Goal: Task Accomplishment & Management: Complete application form

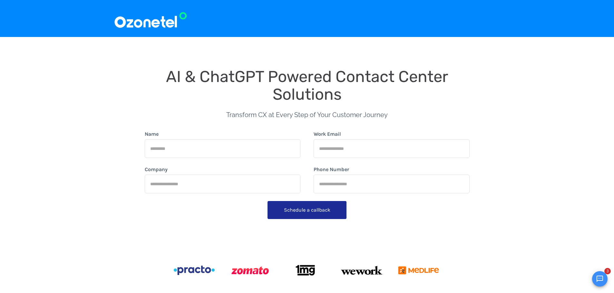
click at [219, 149] on input "Name" at bounding box center [223, 148] width 156 height 19
drag, startPoint x: 185, startPoint y: 147, endPoint x: 107, endPoint y: 154, distance: 77.9
click at [123, 147] on div "AI & ChatGPT Powered Contact Center Solutions Transform CX at Every Step of You…" at bounding box center [307, 182] width 387 height 239
type input "*****"
type input "**********"
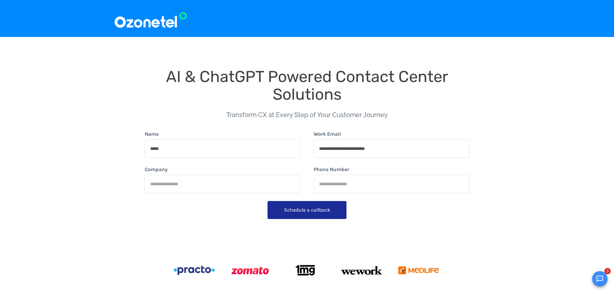
click at [170, 188] on input "Company" at bounding box center [223, 184] width 156 height 19
type input "**********"
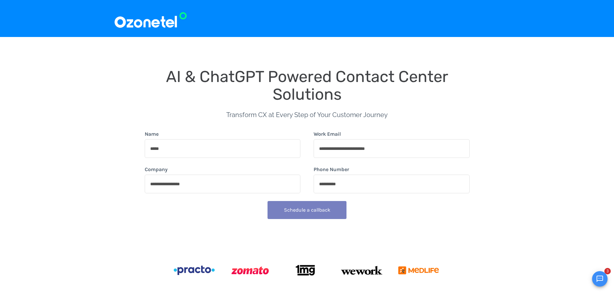
type input "**********"
click at [331, 203] on button "Schedule a callback" at bounding box center [306, 210] width 79 height 18
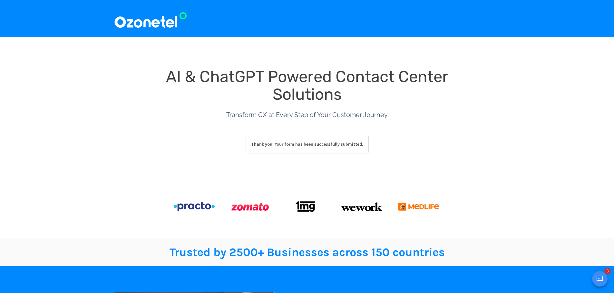
click at [136, 22] on img at bounding box center [150, 19] width 73 height 22
click at [248, 208] on img at bounding box center [249, 206] width 41 height 15
drag, startPoint x: 246, startPoint y: 208, endPoint x: 215, endPoint y: 208, distance: 30.9
click at [243, 208] on img at bounding box center [249, 206] width 41 height 15
click at [209, 209] on img at bounding box center [194, 206] width 41 height 9
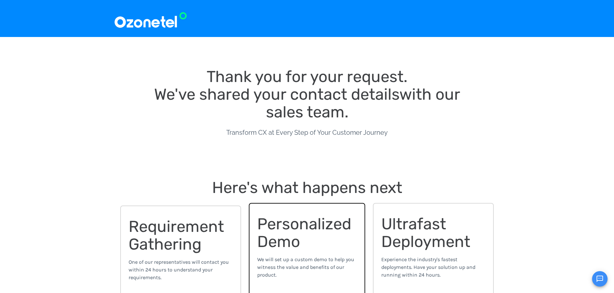
click at [285, 240] on span "Personalized Demo" at bounding box center [306, 233] width 98 height 36
click at [262, 240] on span "Personalized Demo" at bounding box center [306, 233] width 98 height 36
click at [152, 22] on img at bounding box center [150, 19] width 73 height 22
drag, startPoint x: 189, startPoint y: 23, endPoint x: 113, endPoint y: 8, distance: 77.4
click at [147, 23] on div at bounding box center [307, 19] width 387 height 22
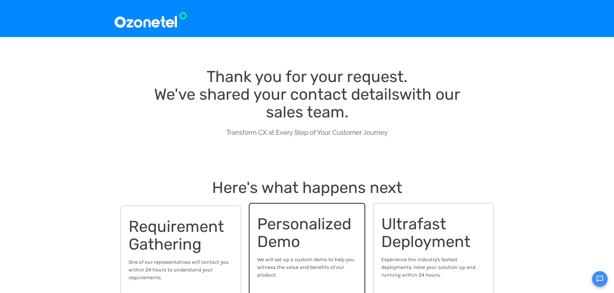
scroll to position [204, 0]
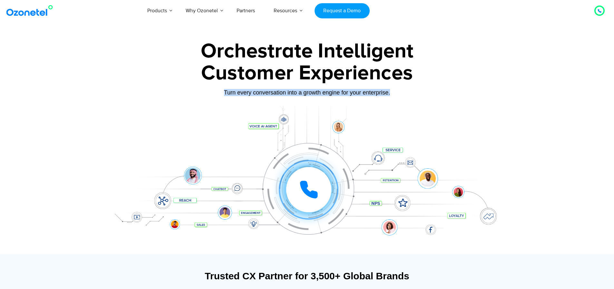
drag, startPoint x: 224, startPoint y: 93, endPoint x: 412, endPoint y: 91, distance: 187.8
click at [412, 91] on div "Turn every conversation into a growth engine for your enterprise." at bounding box center [307, 92] width 403 height 7
drag, startPoint x: 314, startPoint y: 179, endPoint x: 315, endPoint y: 183, distance: 3.9
click at [315, 183] on div at bounding box center [308, 189] width 45 height 45
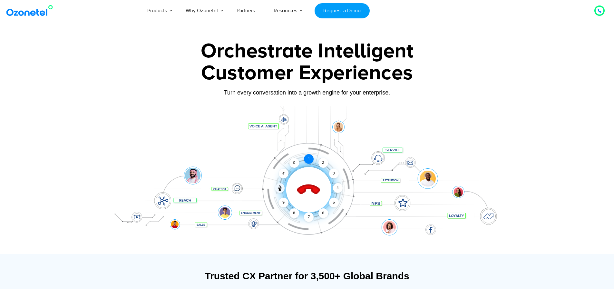
click at [307, 160] on div "1" at bounding box center [309, 159] width 10 height 10
click at [282, 200] on div "9" at bounding box center [284, 202] width 10 height 10
click at [322, 162] on div "2" at bounding box center [323, 163] width 10 height 10
click at [307, 157] on div "1" at bounding box center [309, 159] width 10 height 10
click at [322, 165] on div "2" at bounding box center [323, 163] width 10 height 10
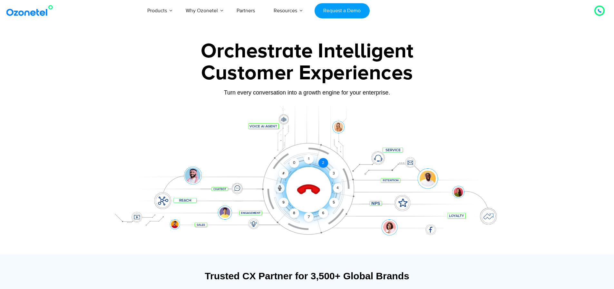
click at [322, 165] on div "2" at bounding box center [323, 163] width 10 height 10
click at [305, 161] on div "1" at bounding box center [309, 159] width 10 height 10
click at [307, 162] on div "1" at bounding box center [309, 159] width 10 height 10
click at [307, 158] on div "1" at bounding box center [309, 159] width 10 height 10
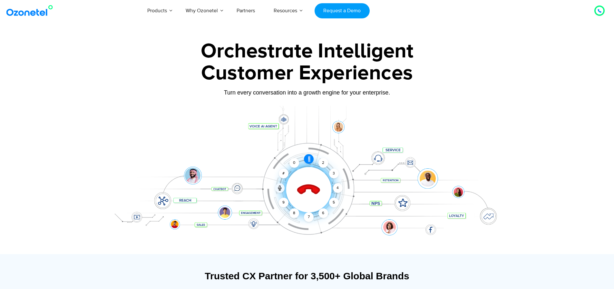
click at [307, 158] on div "1" at bounding box center [309, 159] width 10 height 10
click at [310, 191] on icon at bounding box center [308, 189] width 27 height 27
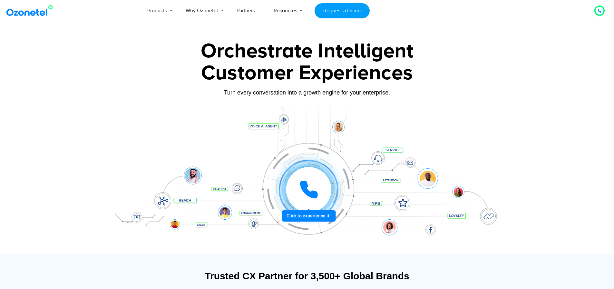
click at [301, 192] on icon at bounding box center [308, 189] width 19 height 19
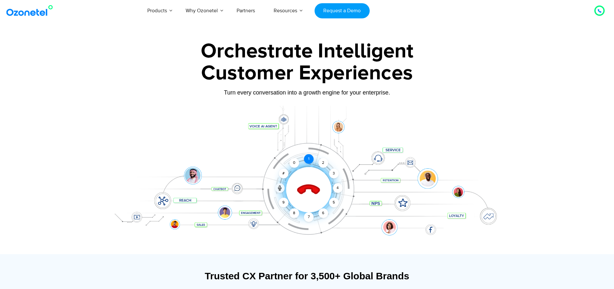
click at [307, 159] on div "1" at bounding box center [309, 159] width 10 height 10
click at [310, 158] on div "1" at bounding box center [309, 159] width 10 height 10
click at [306, 160] on div "1" at bounding box center [309, 159] width 10 height 10
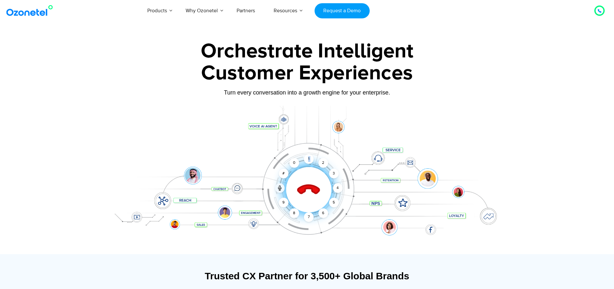
drag, startPoint x: 306, startPoint y: 160, endPoint x: 306, endPoint y: 168, distance: 8.1
click at [306, 161] on div "1" at bounding box center [309, 159] width 10 height 10
click at [278, 190] on icon at bounding box center [279, 187] width 5 height 5
click at [277, 192] on div at bounding box center [280, 188] width 10 height 10
click at [305, 157] on div "1" at bounding box center [309, 159] width 10 height 10
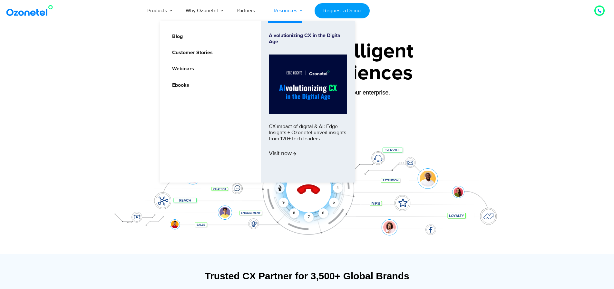
click at [289, 13] on link "Resources" at bounding box center [285, 10] width 42 height 21
